Goal: Task Accomplishment & Management: Use online tool/utility

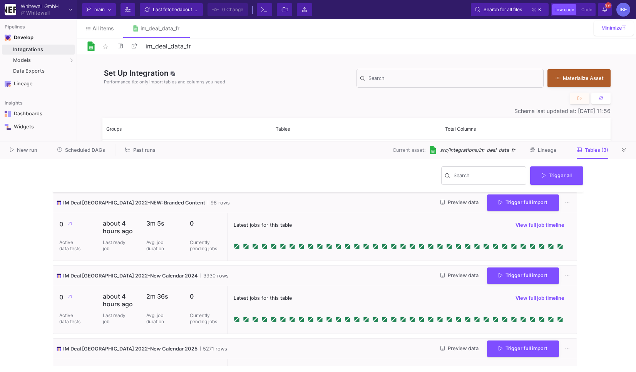
scroll to position [42, 0]
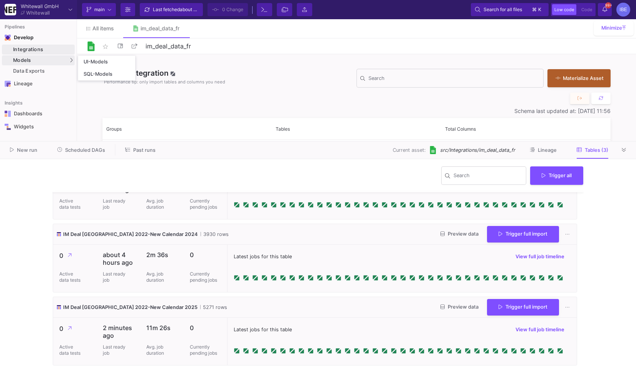
click at [82, 72] on link "SQL-Models" at bounding box center [106, 74] width 57 height 12
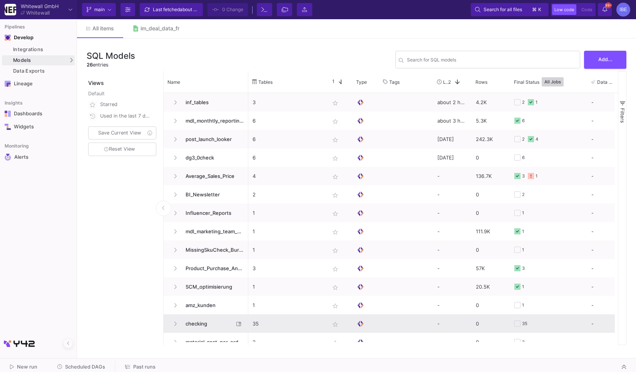
click at [203, 321] on span "checking" at bounding box center [207, 324] width 53 height 18
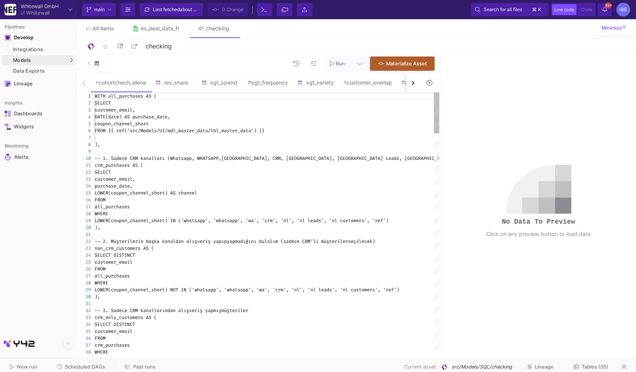
click at [412, 84] on div "button" at bounding box center [412, 83] width 4 height 4
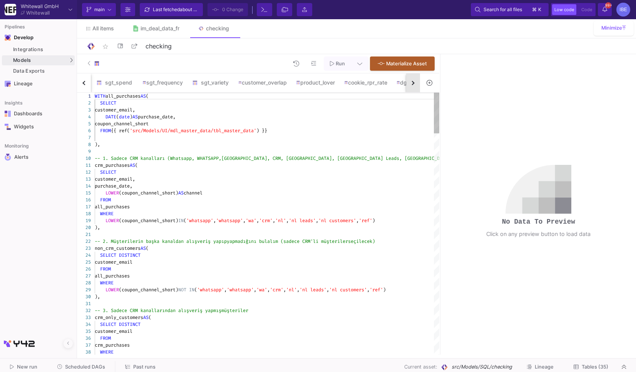
click at [412, 84] on div "button" at bounding box center [412, 83] width 4 height 4
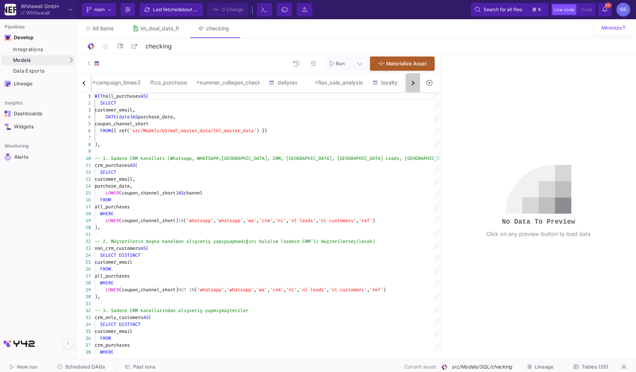
click at [412, 84] on div "button" at bounding box center [412, 83] width 4 height 4
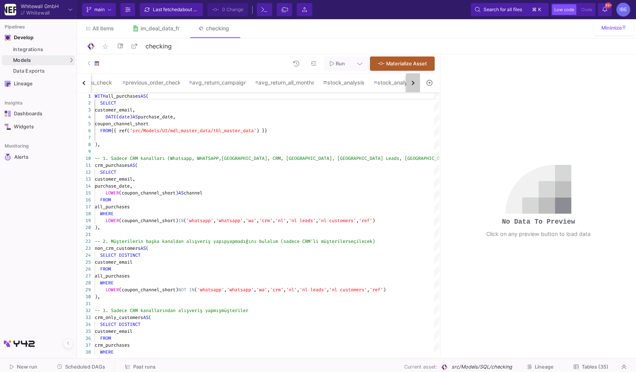
click at [412, 84] on div "button" at bounding box center [412, 83] width 4 height 4
click at [412, 84] on div "cohortchech_elena rev_share sgt_spend sgt_frequency sgt_variety customer_overla…" at bounding box center [248, 82] width 343 height 19
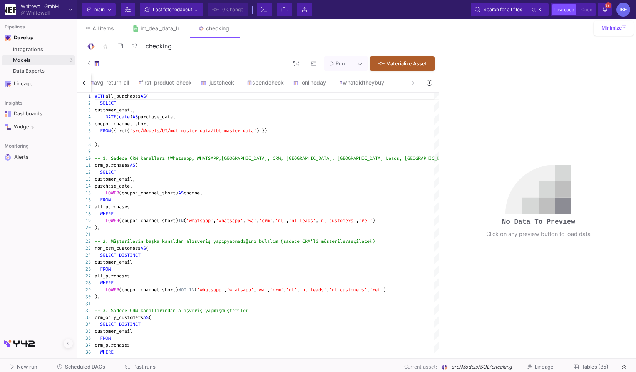
click at [412, 84] on div "cohortchech_elena rev_share sgt_spend sgt_frequency sgt_variety customer_overla…" at bounding box center [248, 82] width 343 height 19
click at [242, 83] on button at bounding box center [236, 82] width 12 height 12
click at [234, 85] on div at bounding box center [318, 186] width 636 height 372
click at [234, 85] on div "justcheck" at bounding box center [218, 83] width 37 height 6
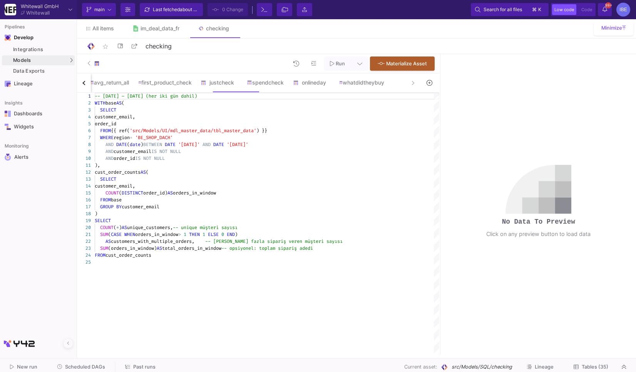
click at [245, 201] on div "FROM base" at bounding box center [267, 200] width 344 height 7
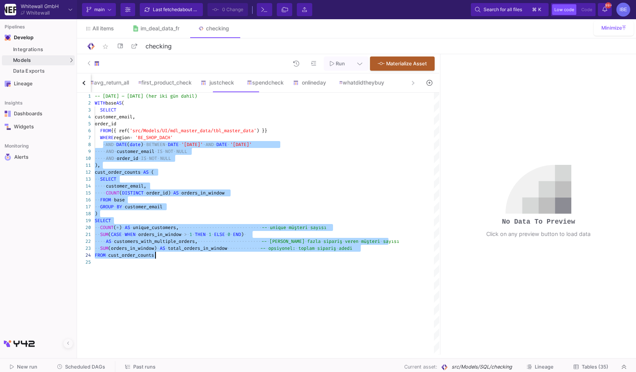
drag, startPoint x: 103, startPoint y: 145, endPoint x: 164, endPoint y: 258, distance: 127.9
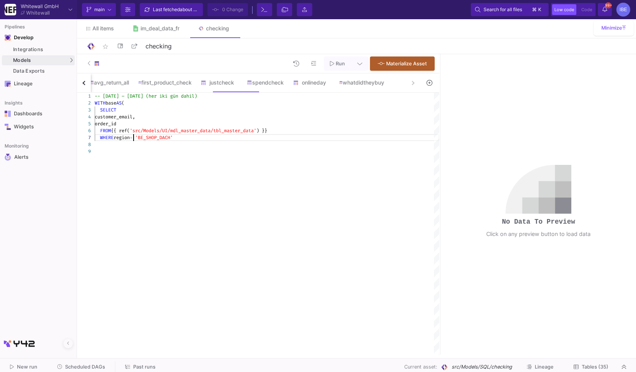
click at [130, 139] on span "region" at bounding box center [121, 138] width 16 height 6
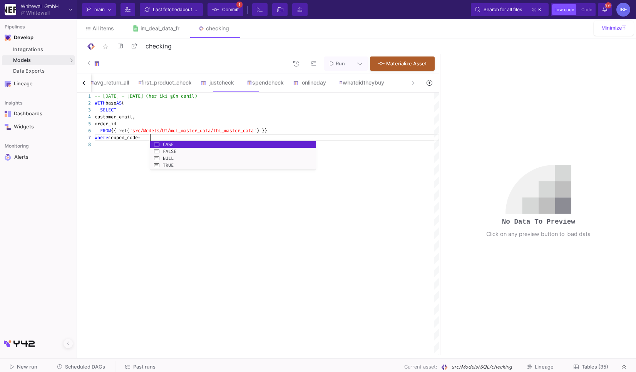
scroll to position [41, 58]
paste textarea "21BE2025"
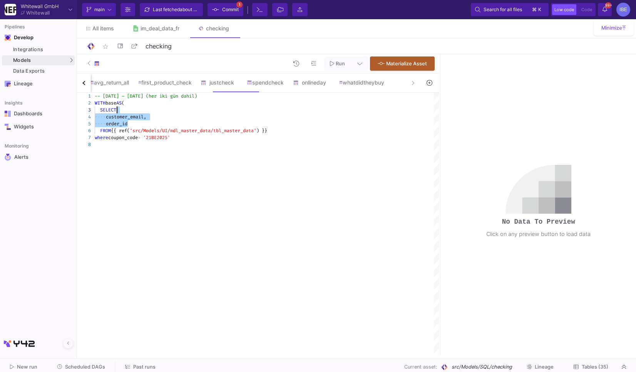
drag, startPoint x: 130, startPoint y: 122, endPoint x: 117, endPoint y: 112, distance: 15.9
click at [138, 103] on div "WITH base AS (" at bounding box center [267, 103] width 344 height 7
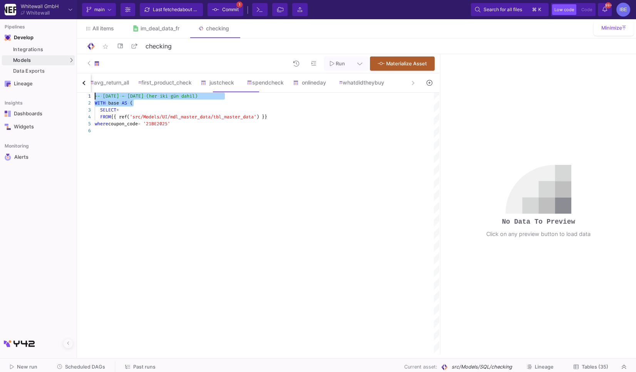
drag, startPoint x: 138, startPoint y: 103, endPoint x: 75, endPoint y: 96, distance: 63.5
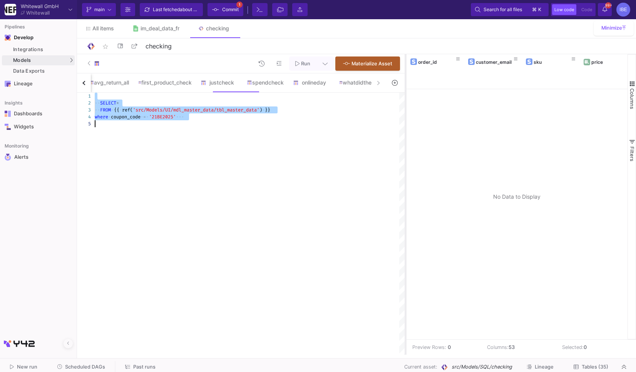
drag, startPoint x: 439, startPoint y: 119, endPoint x: 399, endPoint y: 124, distance: 40.7
click at [404, 124] on div at bounding box center [405, 204] width 2 height 301
type textarea "SELECT* FROM {{ ref('src/Models/UI/mdl_master_data/tbl_master_data') }} where c…"
